Goal: Transaction & Acquisition: Book appointment/travel/reservation

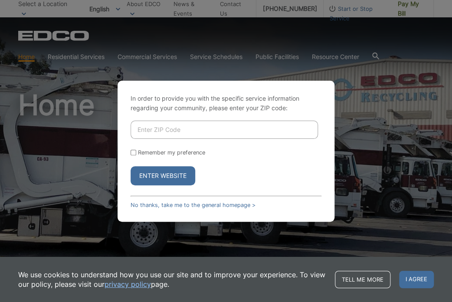
click at [197, 133] on input "Enter ZIP Code" at bounding box center [225, 130] width 188 height 18
type input "92081"
click at [164, 173] on button "Enter Website" at bounding box center [163, 175] width 65 height 19
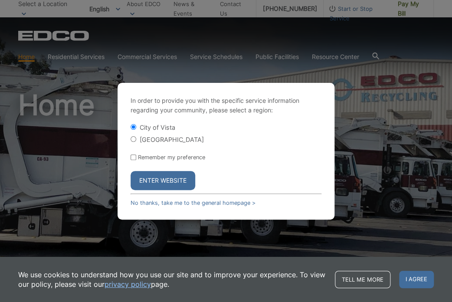
click at [132, 141] on input "[GEOGRAPHIC_DATA]" at bounding box center [134, 139] width 6 height 6
radio input "true"
click at [154, 178] on button "Enter Website" at bounding box center [163, 180] width 65 height 19
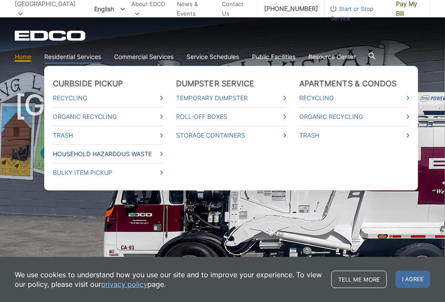
click at [73, 152] on link "Household Hazardous Waste" at bounding box center [108, 154] width 110 height 10
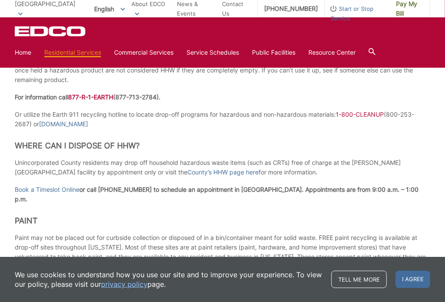
scroll to position [436, 0]
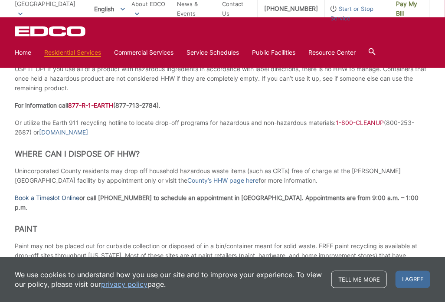
click at [76, 198] on link "Book a Timeslot Online" at bounding box center [47, 198] width 65 height 10
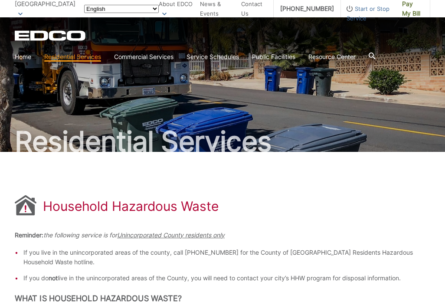
scroll to position [436, 0]
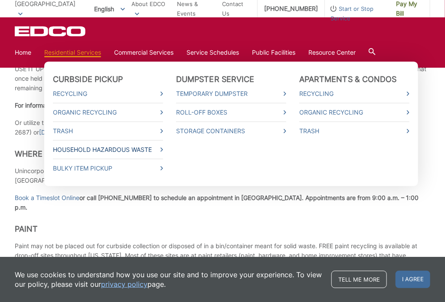
click at [92, 150] on link "Household Hazardous Waste" at bounding box center [108, 150] width 110 height 10
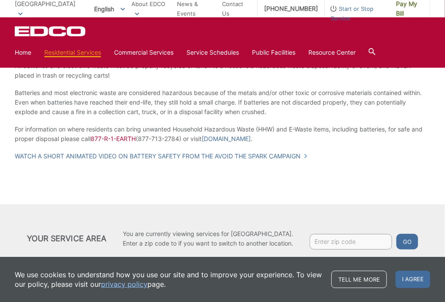
scroll to position [846, 0]
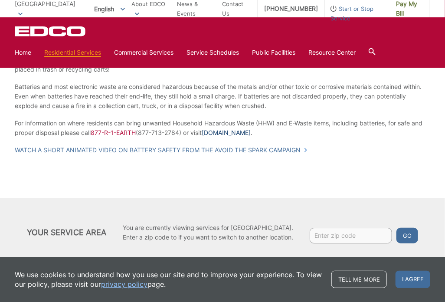
click at [226, 128] on link "[DOMAIN_NAME]" at bounding box center [226, 133] width 49 height 10
